Goal: Manage account settings

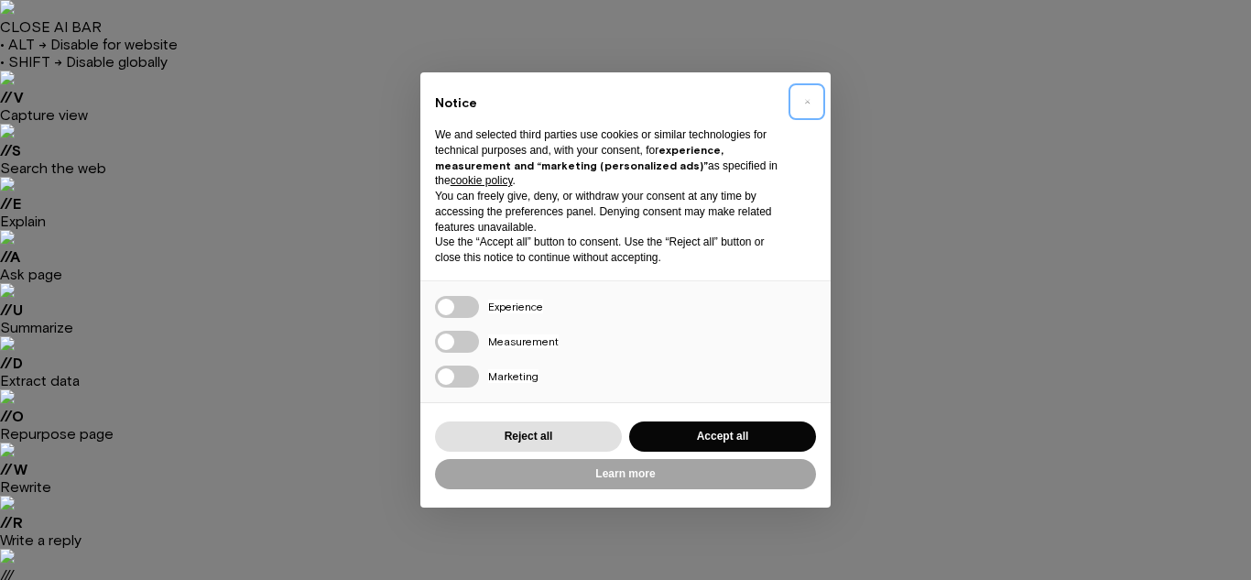
click at [812, 100] on button "×" at bounding box center [806, 101] width 29 height 29
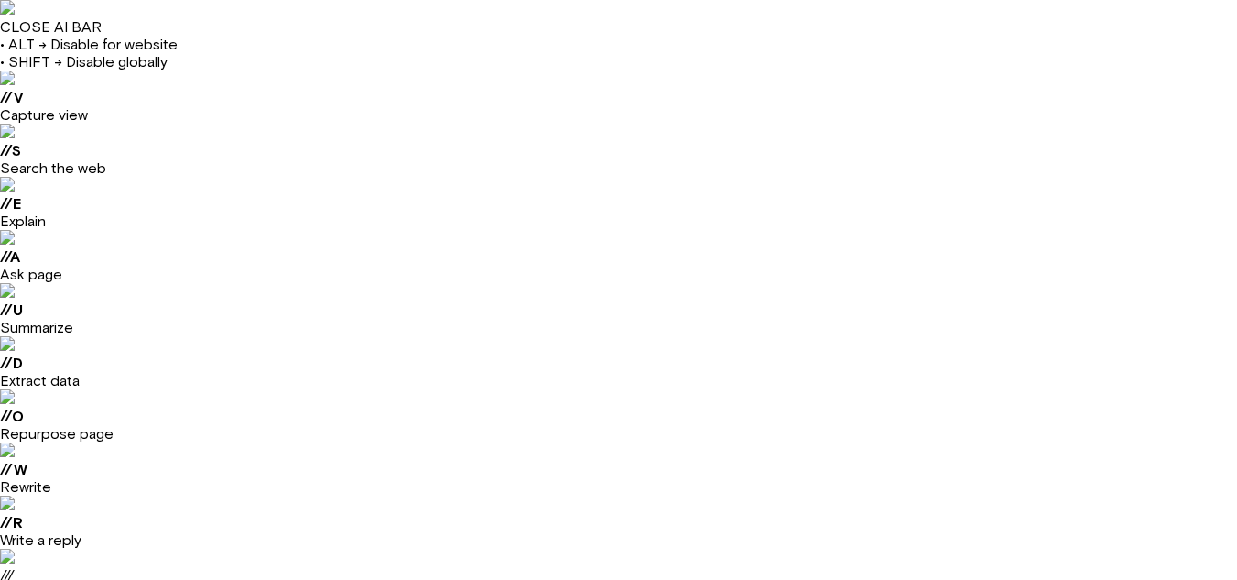
type input "**********"
drag, startPoint x: 564, startPoint y: 354, endPoint x: 1019, endPoint y: 337, distance: 454.6
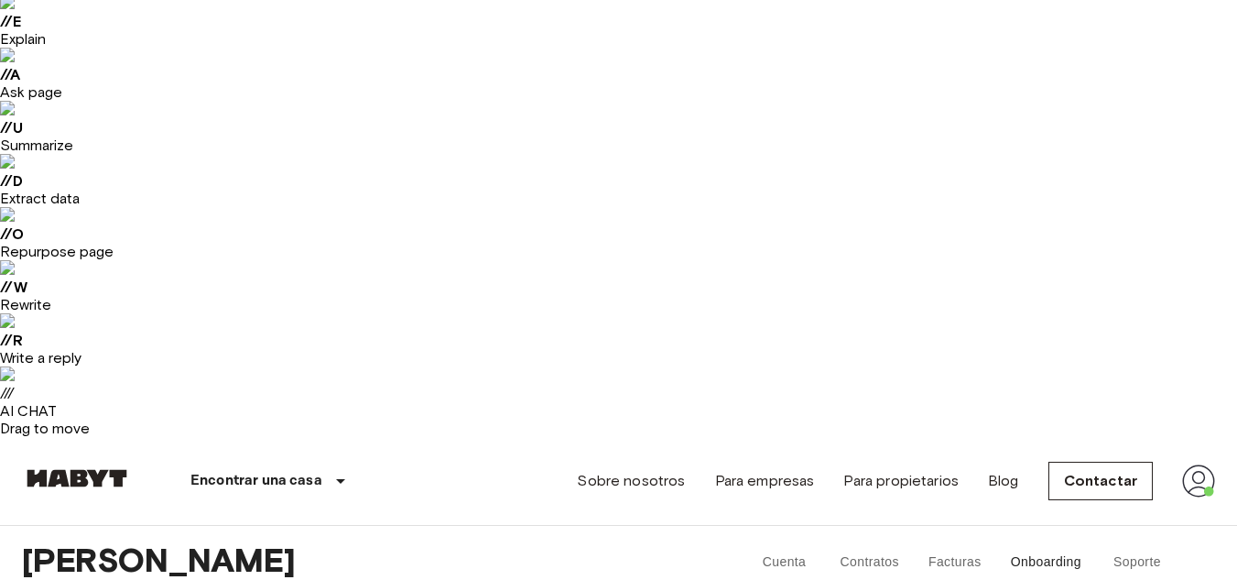
scroll to position [275, 0]
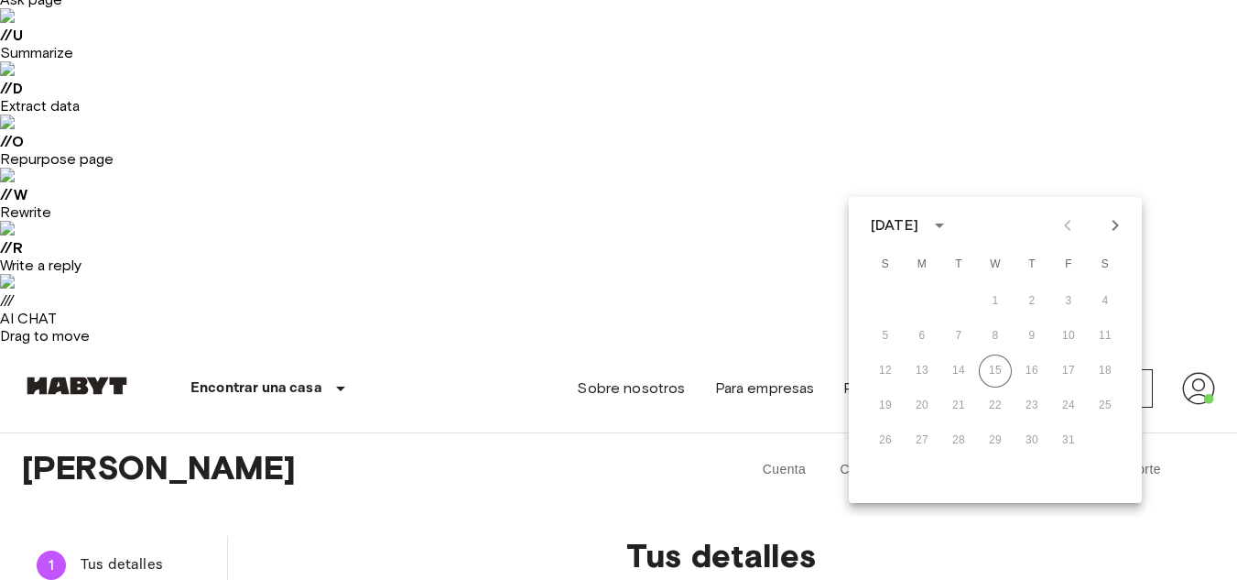
click at [882, 441] on div "26 27 28 29 30 31" at bounding box center [995, 440] width 293 height 33
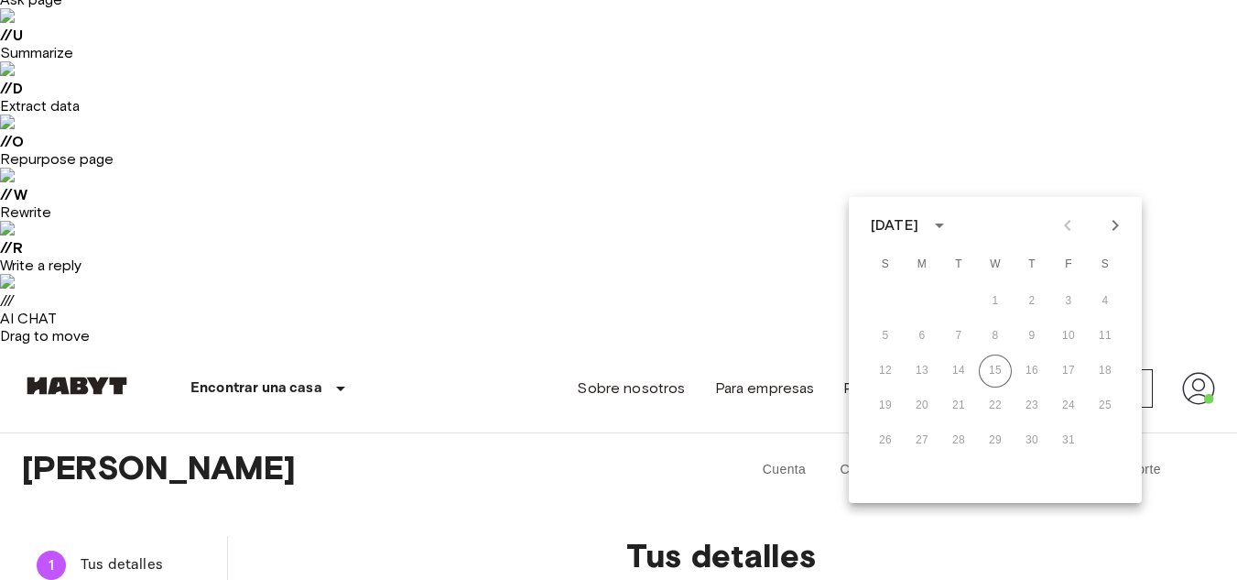
click at [882, 441] on div "26 27 28 29 30 31" at bounding box center [995, 440] width 293 height 33
click at [1110, 226] on icon "Next month" at bounding box center [1116, 225] width 22 height 22
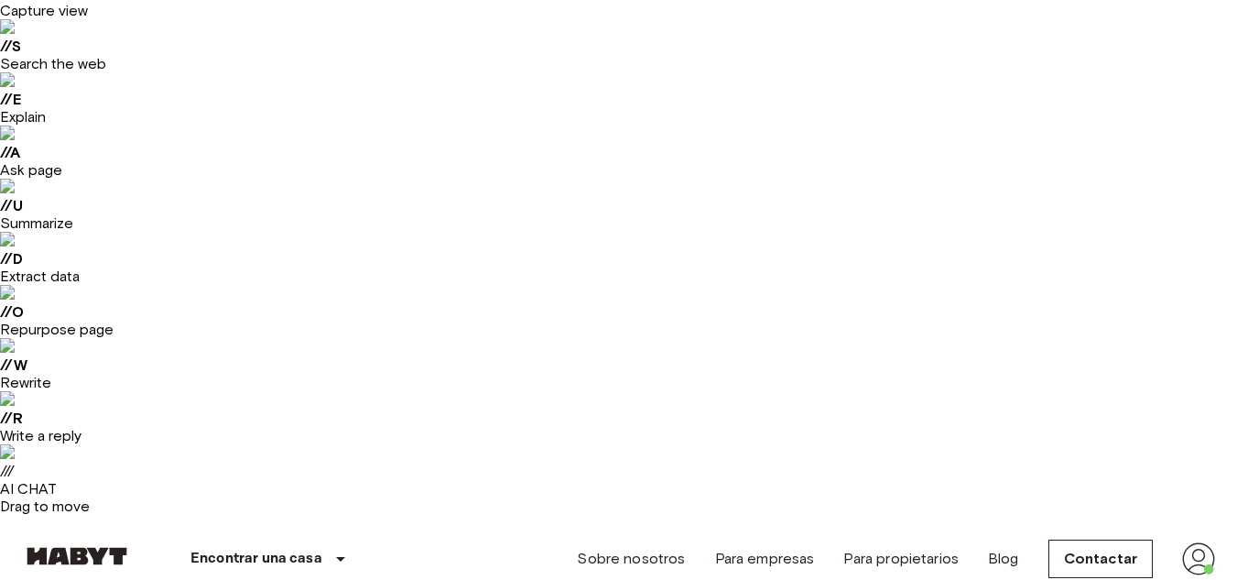
scroll to position [183, 0]
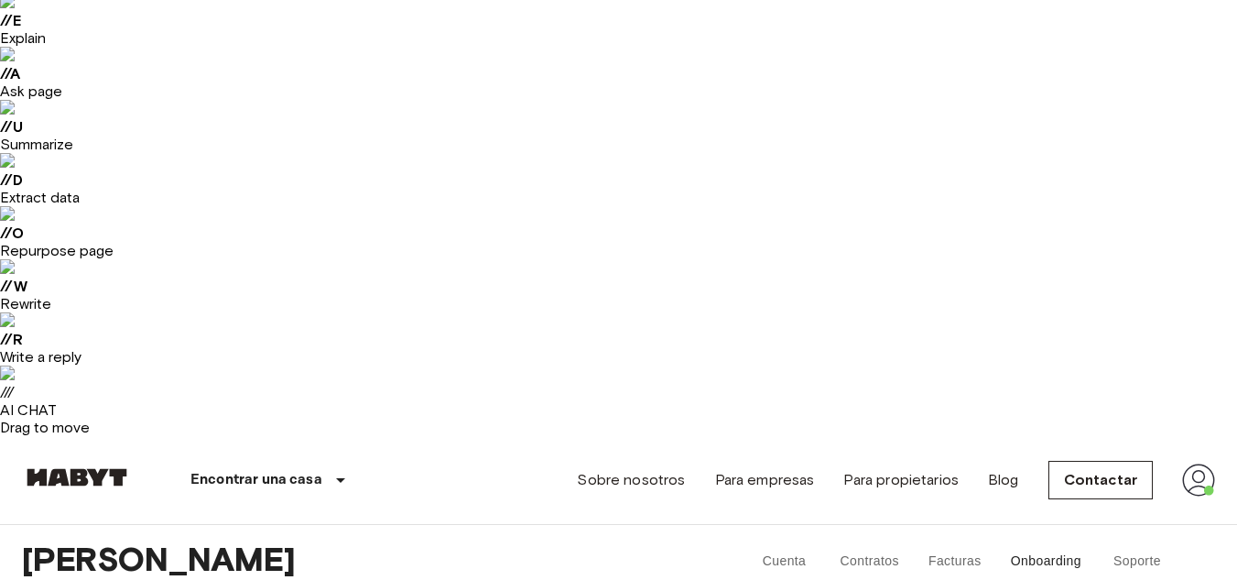
click at [1193, 463] on img at bounding box center [1198, 479] width 33 height 33
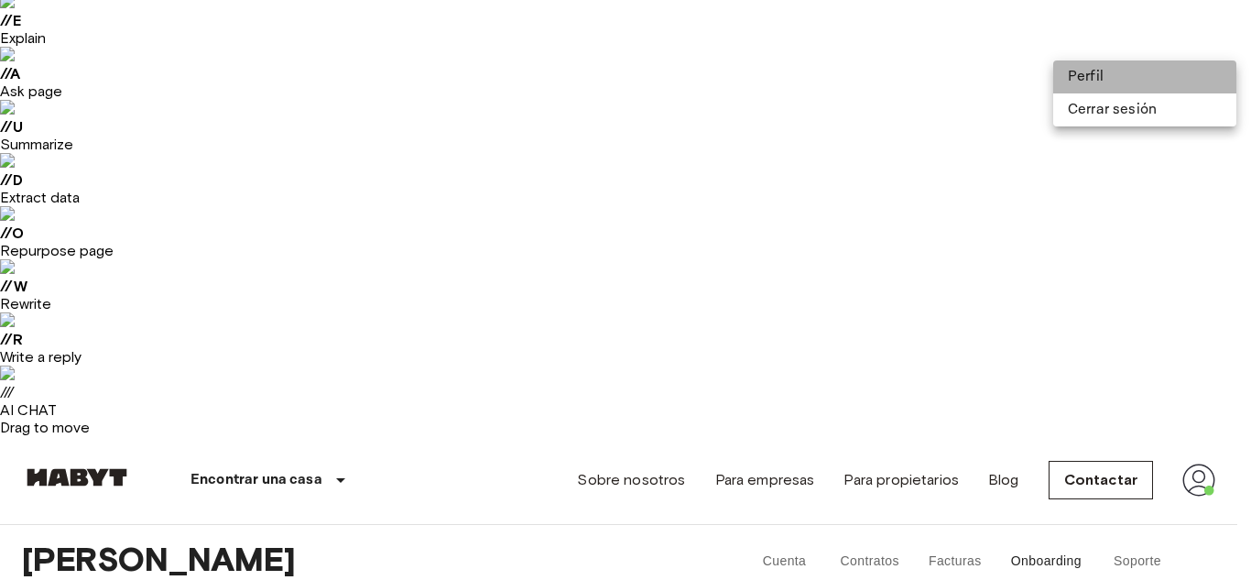
click at [1102, 77] on li "Perfil" at bounding box center [1144, 76] width 183 height 33
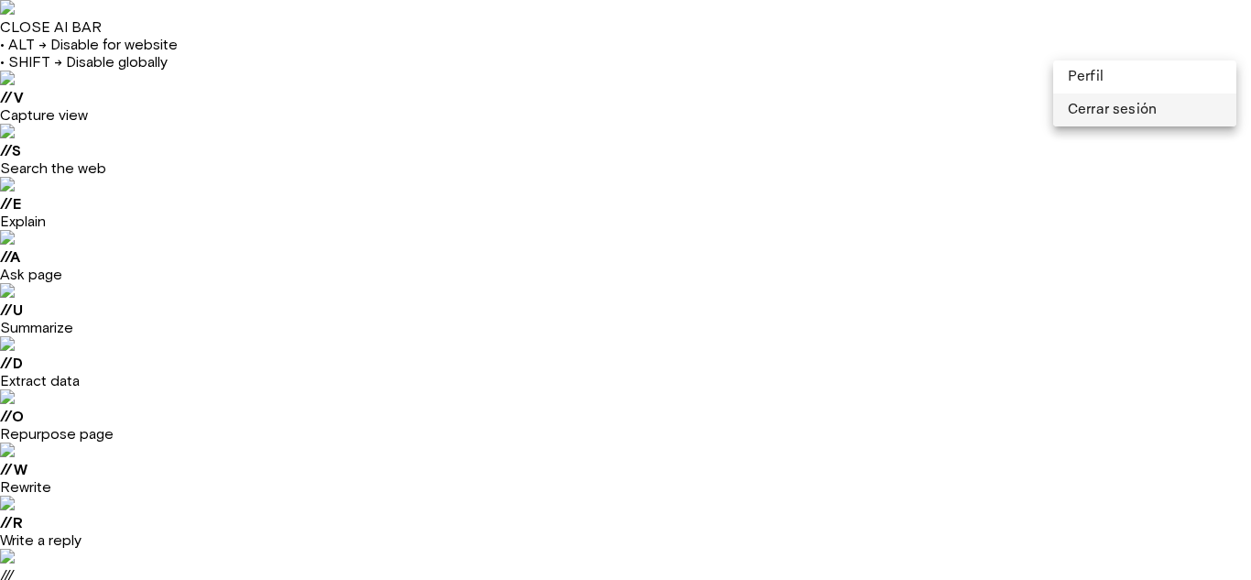
click at [1098, 104] on li "Cerrar sesión" at bounding box center [1144, 109] width 183 height 33
